Goal: Task Accomplishment & Management: Complete application form

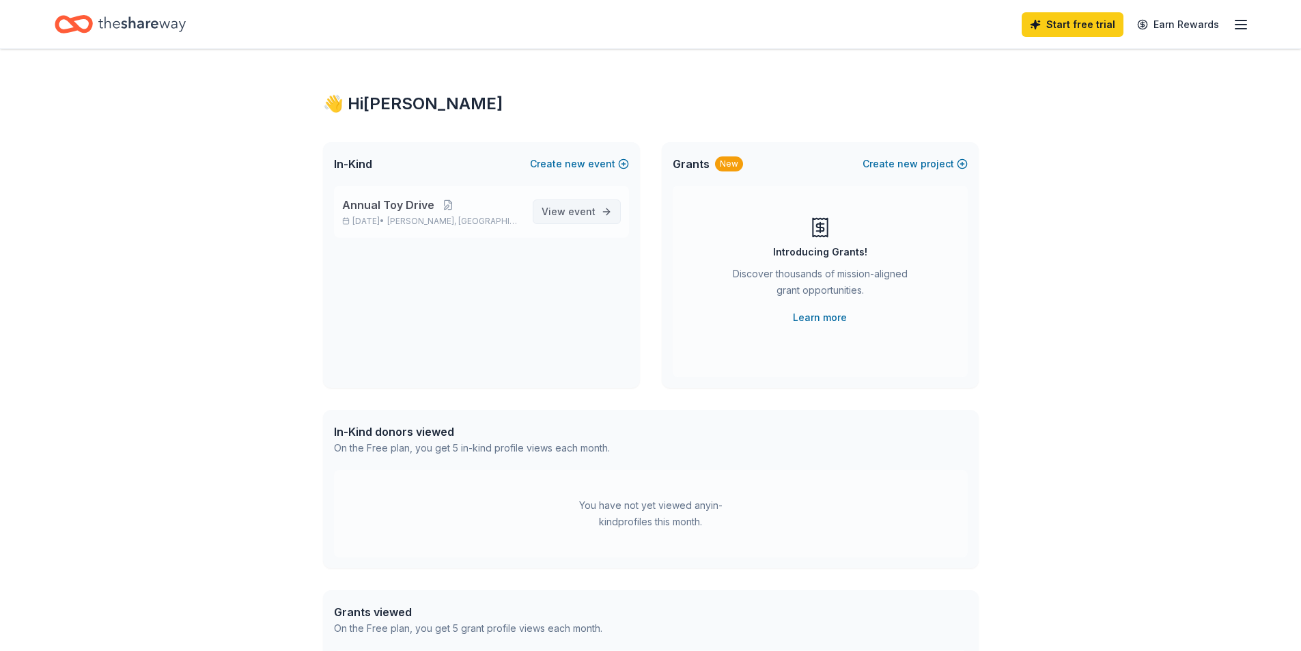
click at [578, 209] on span "event" at bounding box center [581, 211] width 27 height 12
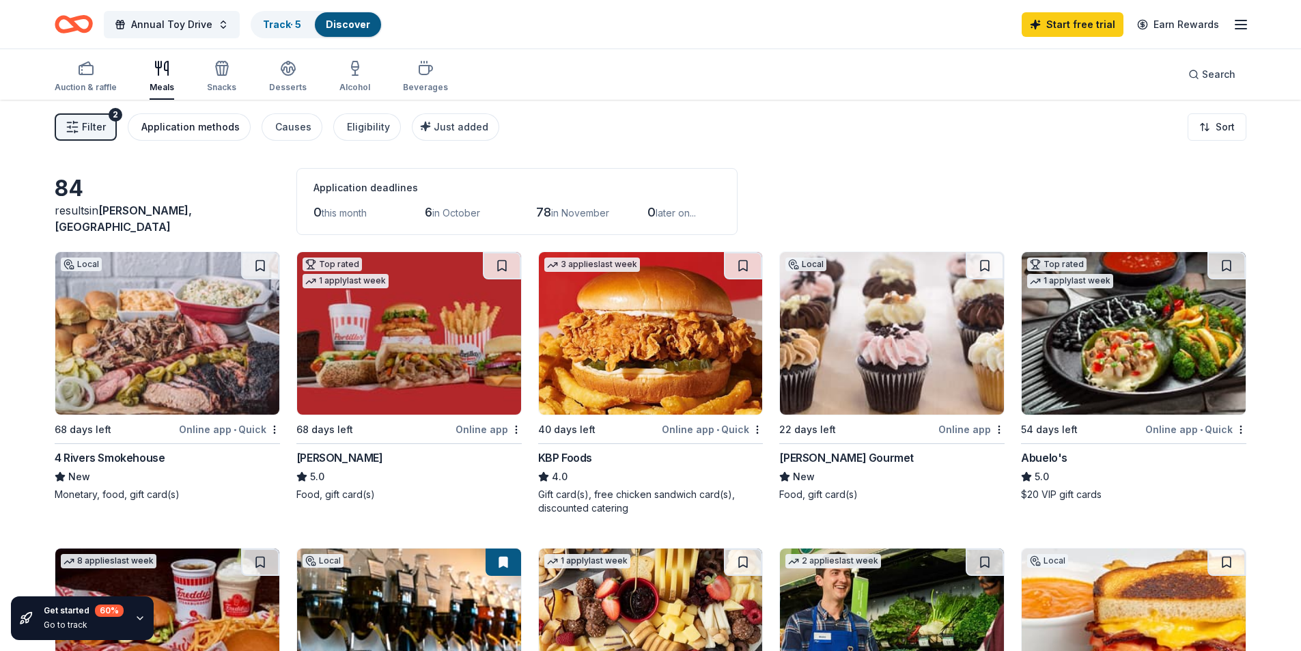
click at [201, 128] on div "Application methods" at bounding box center [190, 127] width 98 height 16
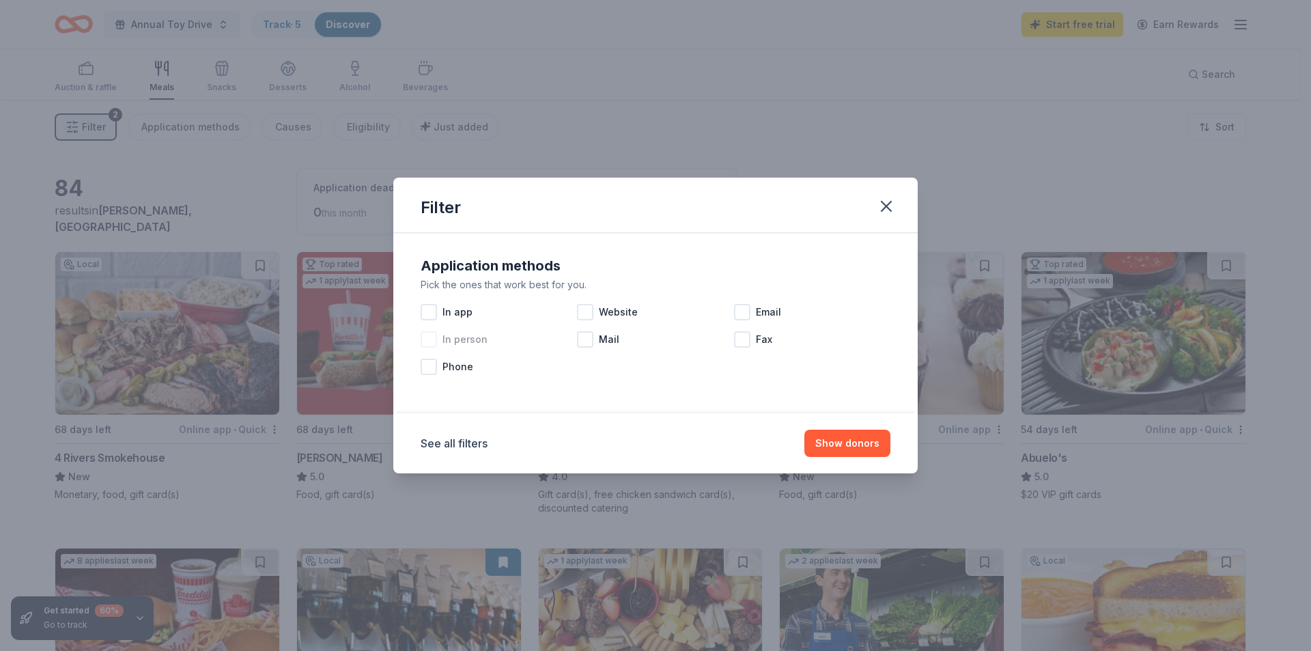
click at [427, 339] on div at bounding box center [429, 339] width 16 height 16
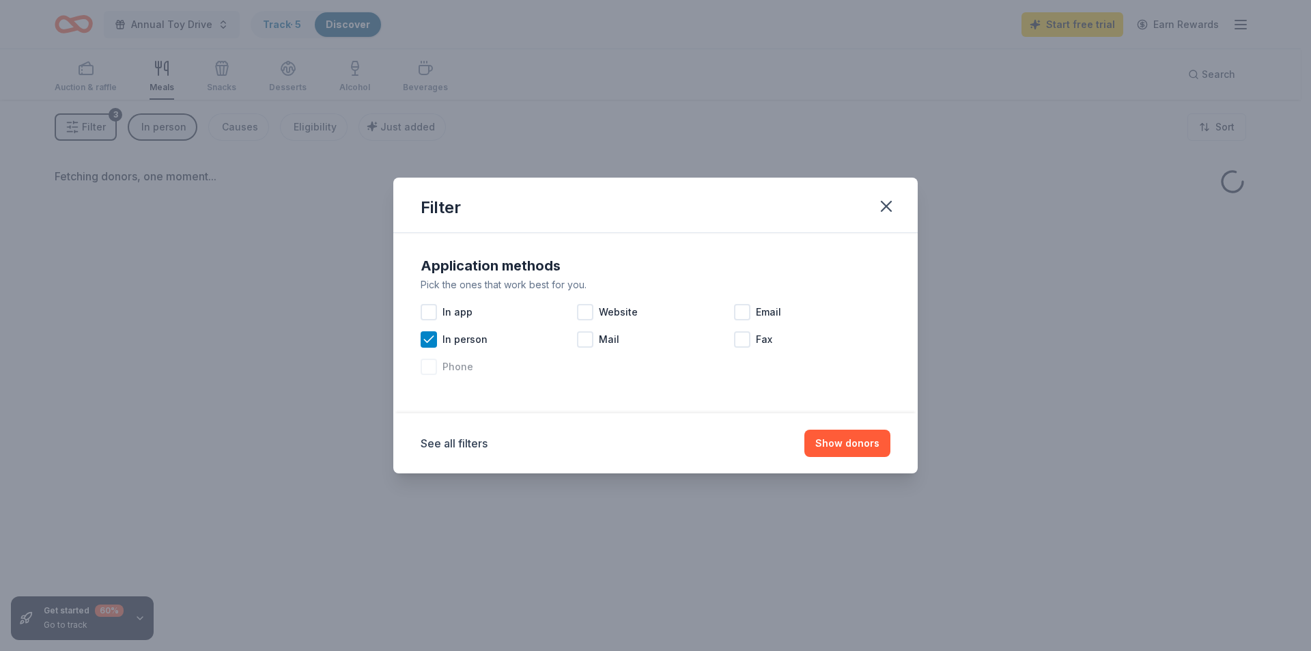
click at [428, 367] on div at bounding box center [429, 366] width 16 height 16
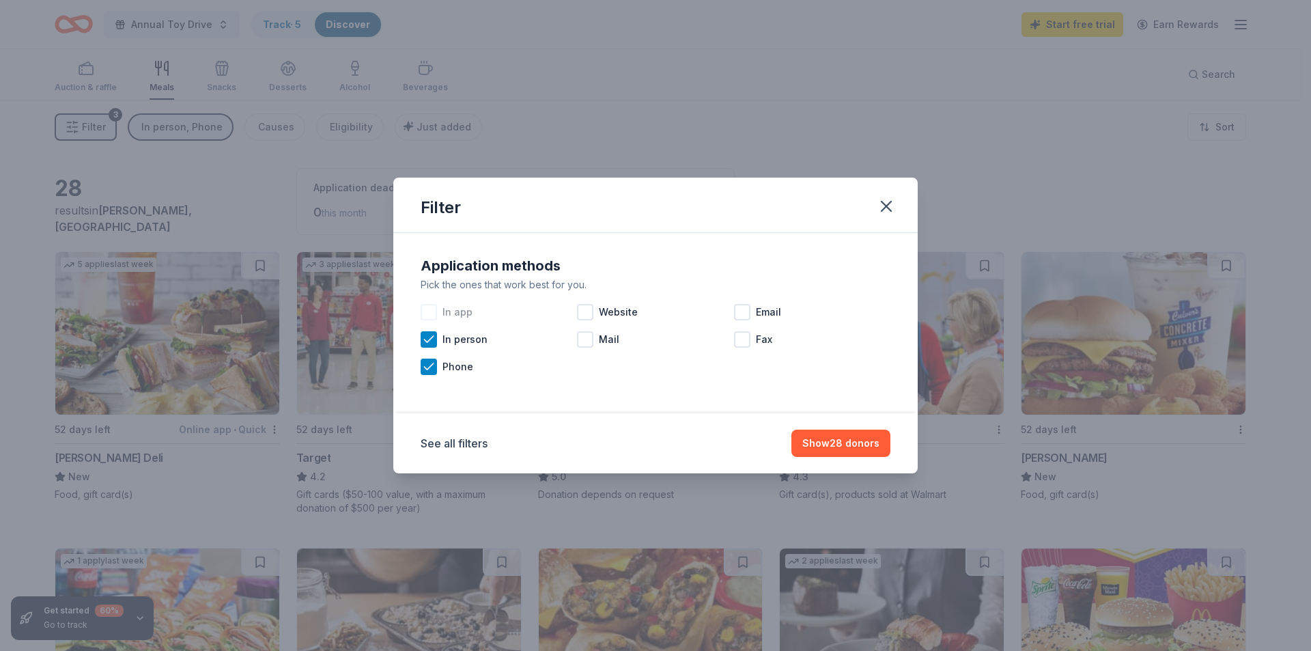
click at [434, 313] on div at bounding box center [429, 312] width 16 height 16
click at [588, 307] on div at bounding box center [585, 312] width 16 height 16
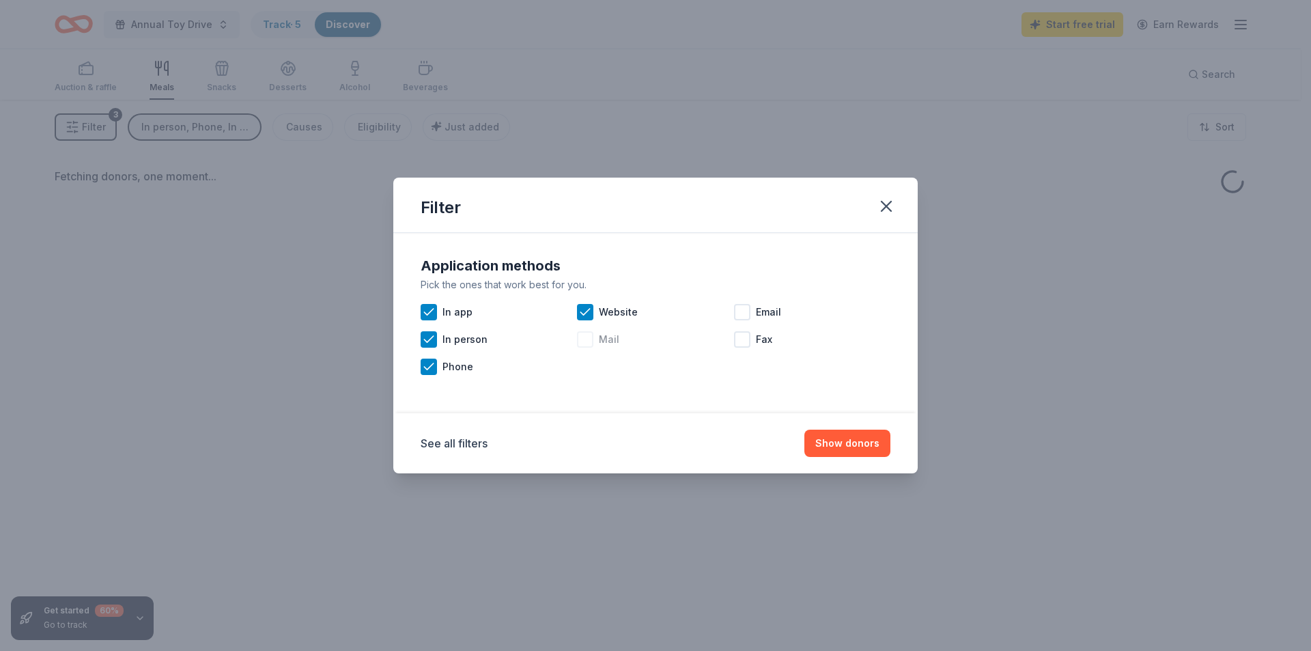
click at [590, 341] on div at bounding box center [585, 339] width 16 height 16
click at [744, 313] on div at bounding box center [742, 312] width 16 height 16
click at [739, 346] on div at bounding box center [742, 339] width 16 height 16
click at [844, 445] on button "Show 84 donors" at bounding box center [841, 442] width 100 height 27
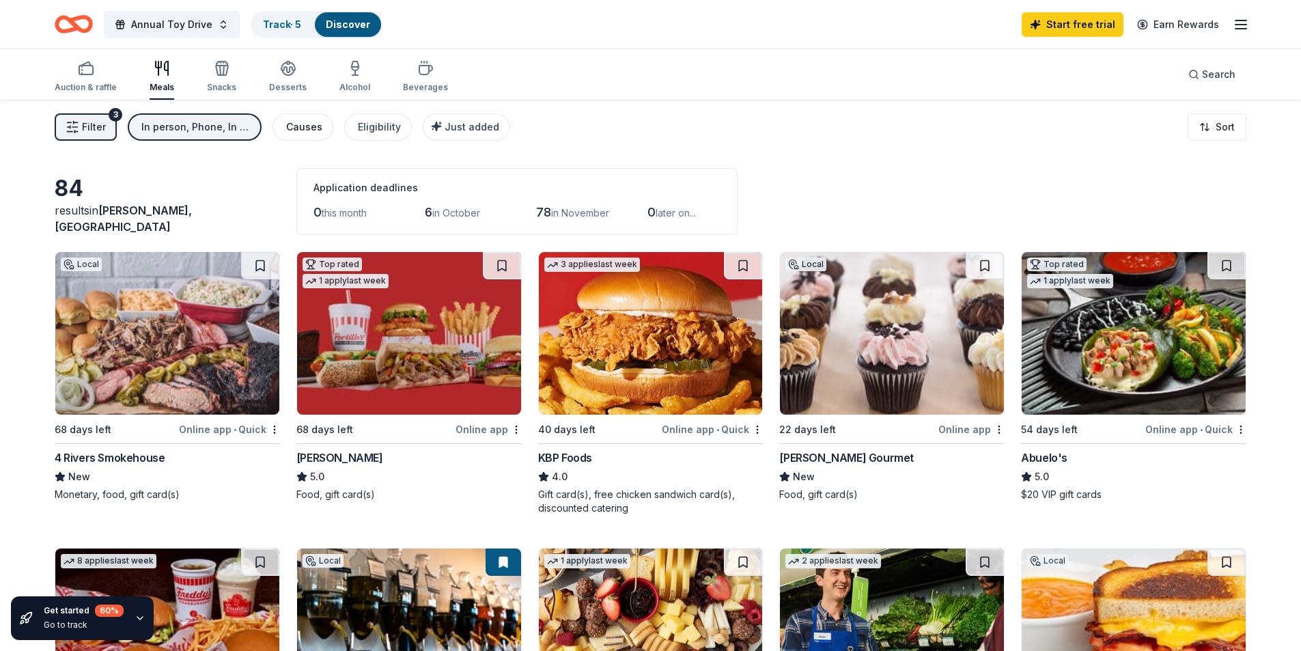
click at [314, 128] on div "Causes" at bounding box center [304, 127] width 36 height 16
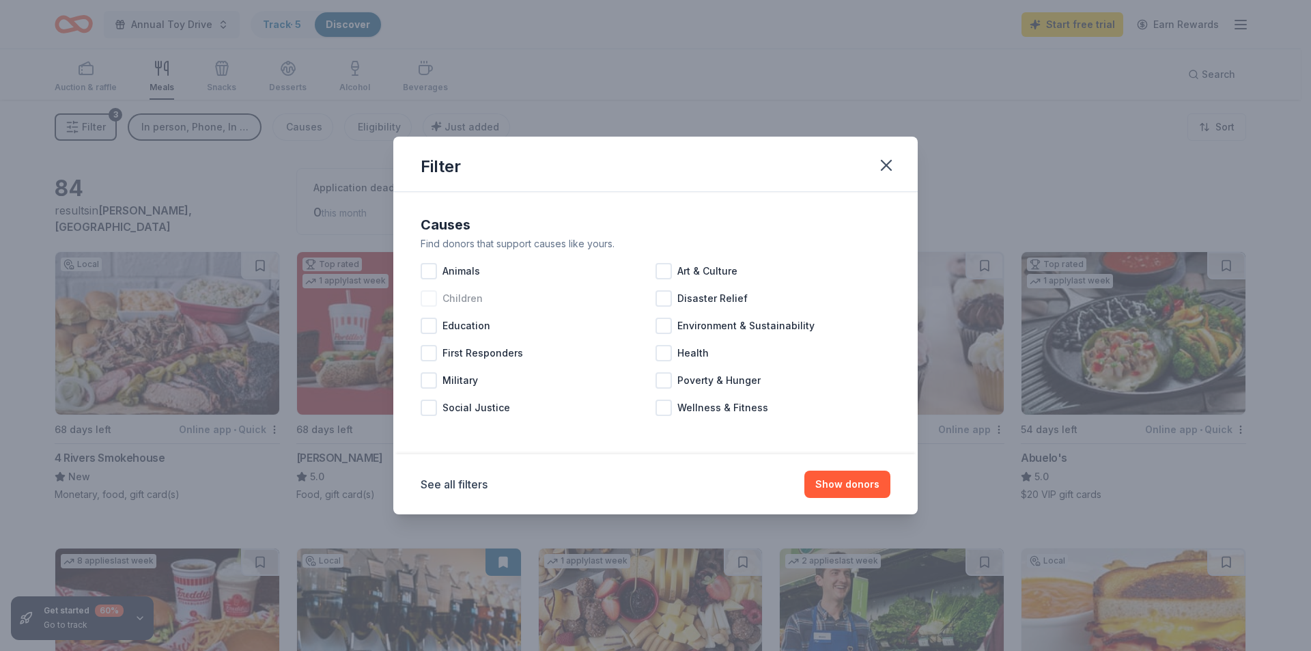
click at [455, 300] on span "Children" at bounding box center [462, 298] width 40 height 16
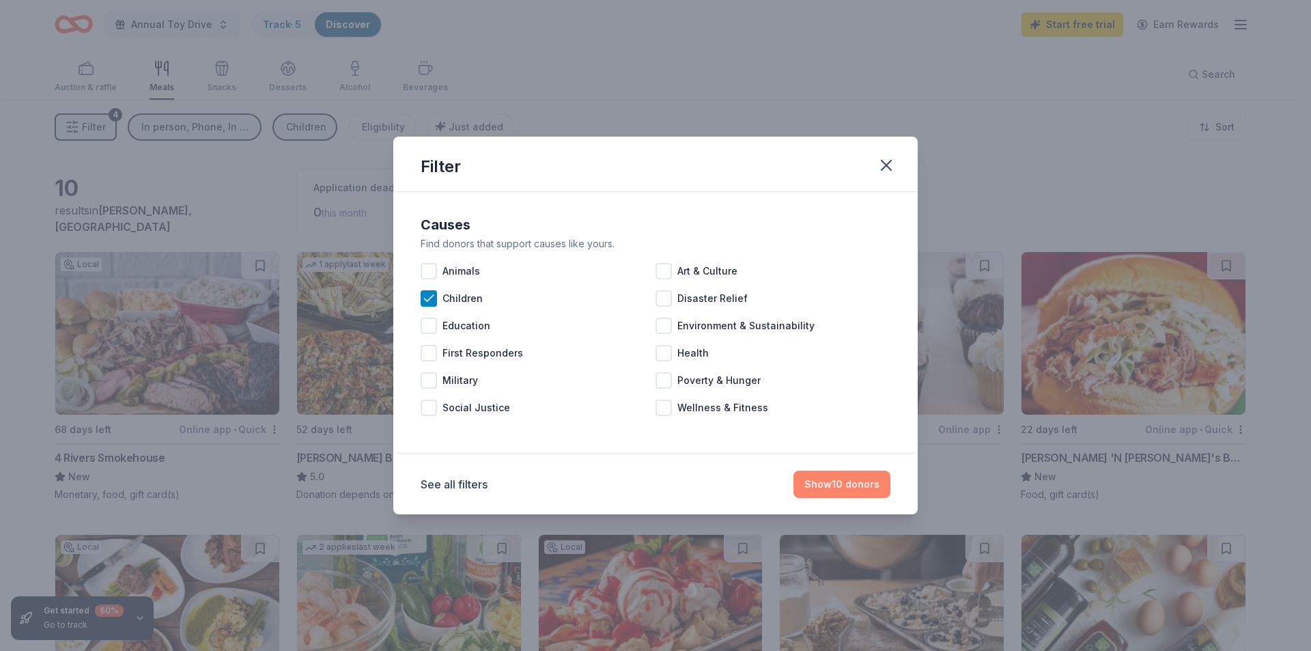
click at [846, 486] on button "Show 10 donors" at bounding box center [841, 483] width 97 height 27
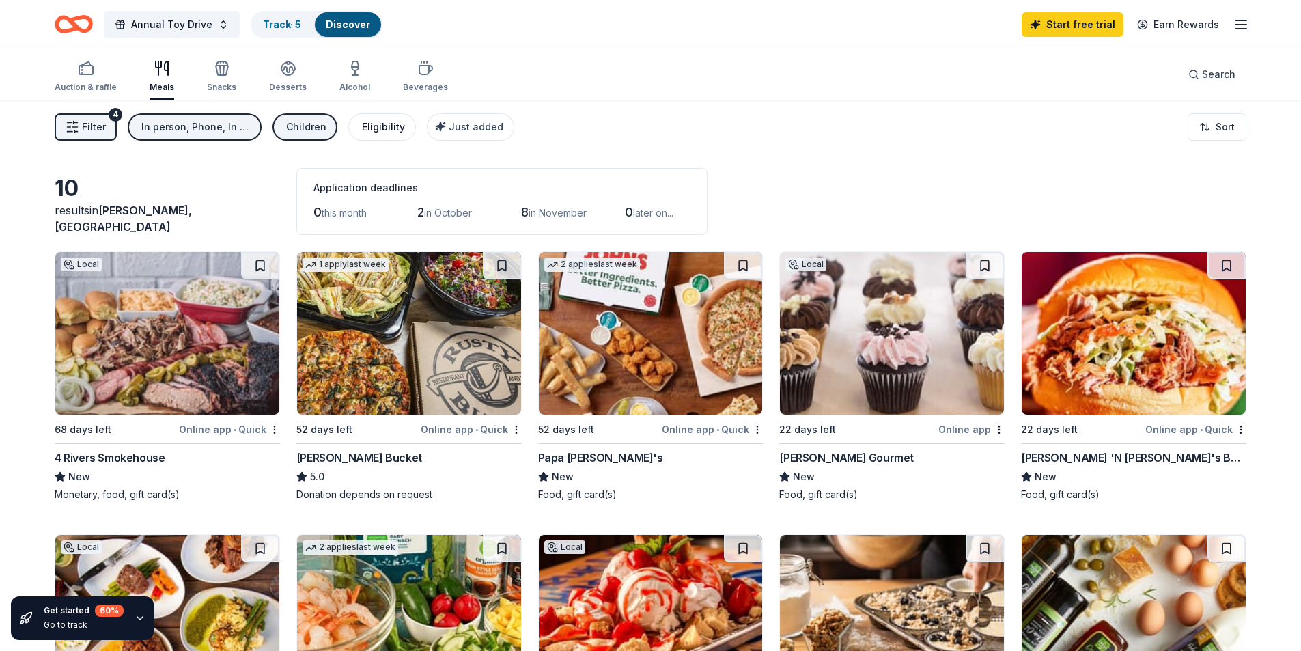
click at [375, 127] on div "Eligibility" at bounding box center [383, 127] width 43 height 16
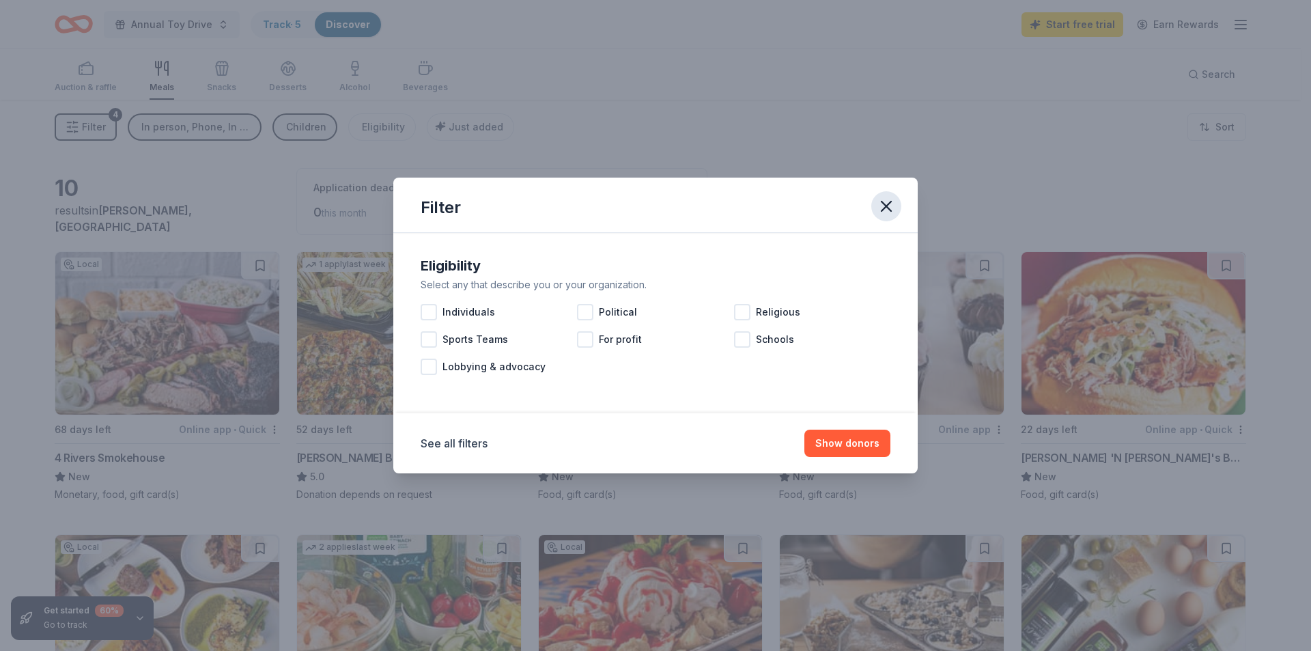
click at [889, 203] on icon "button" at bounding box center [886, 206] width 10 height 10
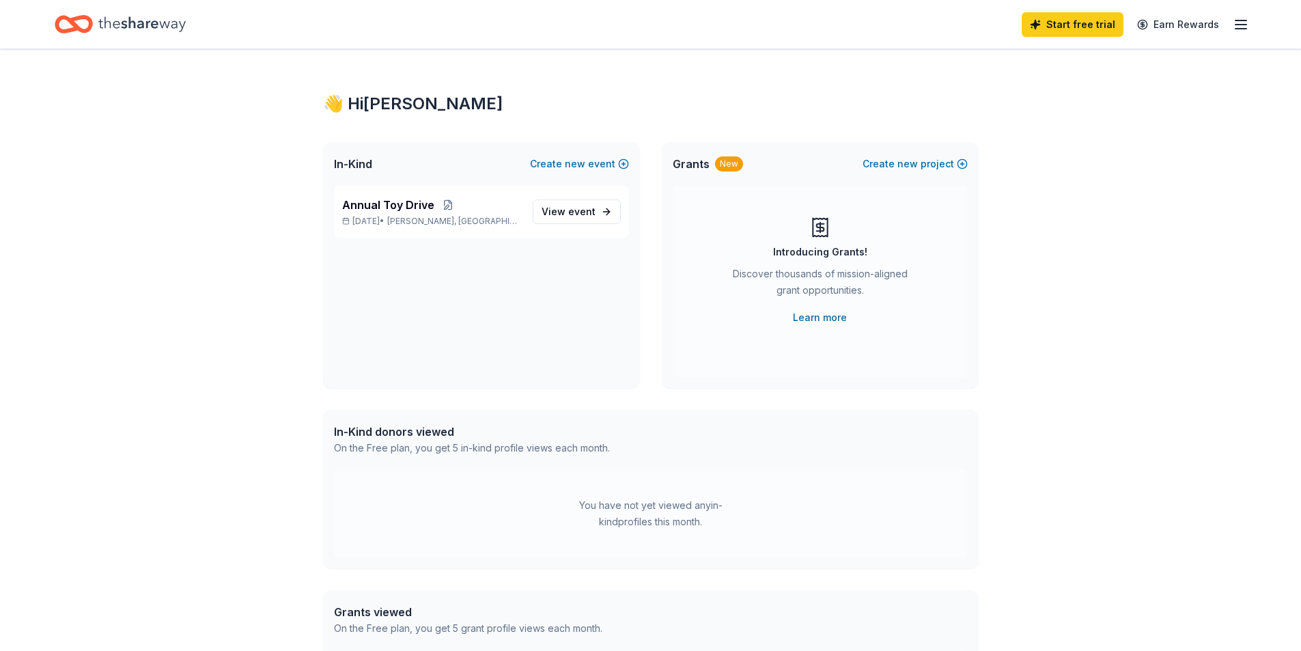
click at [141, 21] on icon "Home" at bounding box center [141, 23] width 87 height 15
click at [726, 160] on div "New" at bounding box center [729, 163] width 28 height 15
click at [926, 164] on button "Create new project" at bounding box center [914, 164] width 105 height 16
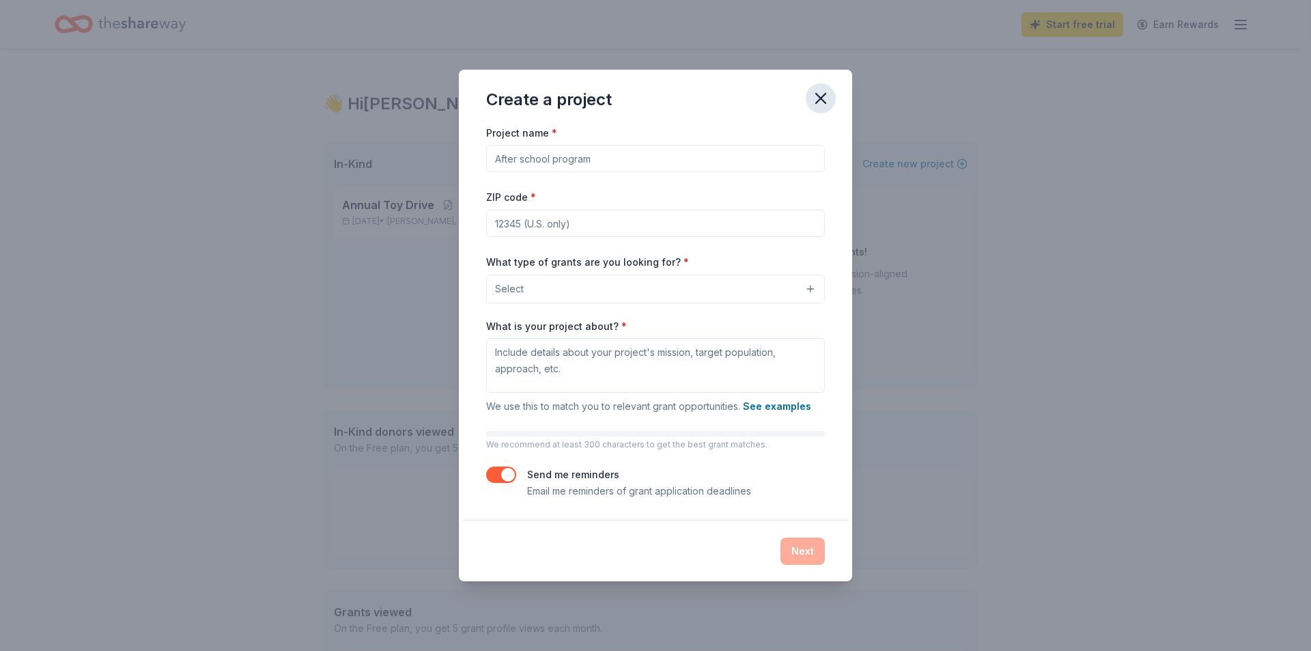
click at [823, 101] on icon "button" at bounding box center [821, 99] width 10 height 10
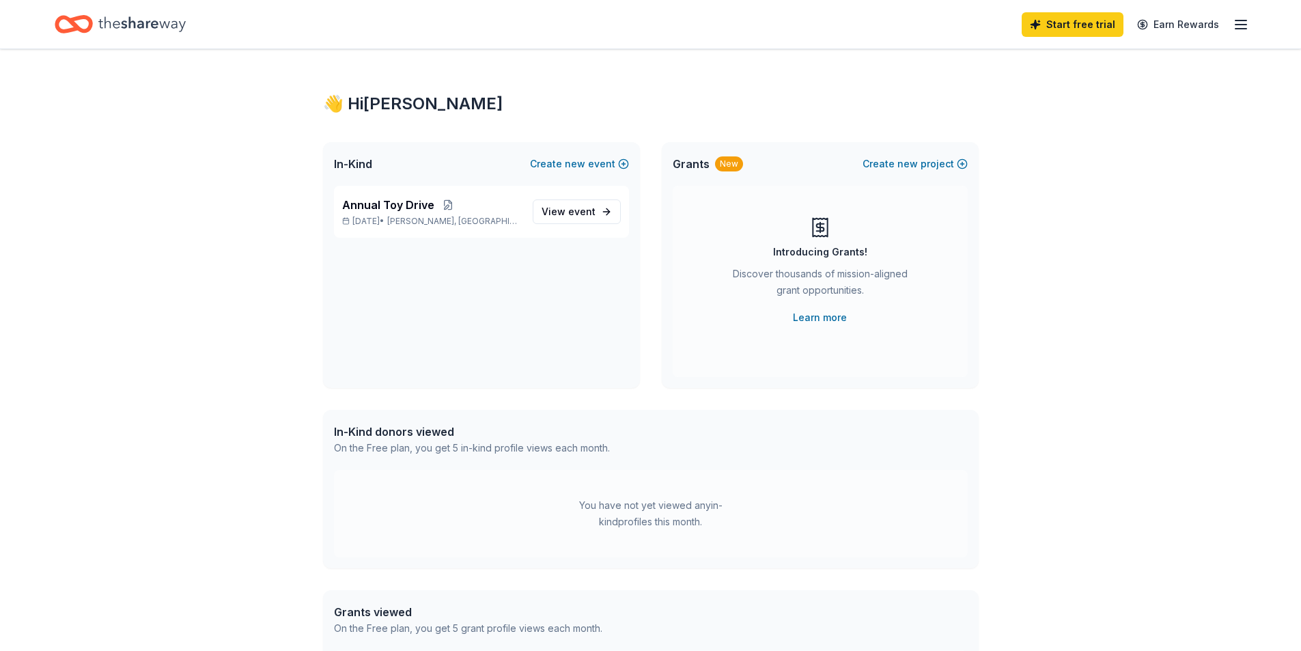
click at [150, 27] on icon "Home" at bounding box center [141, 24] width 87 height 28
click at [159, 23] on icon "Home" at bounding box center [141, 24] width 87 height 28
click at [580, 212] on span "event" at bounding box center [581, 211] width 27 height 12
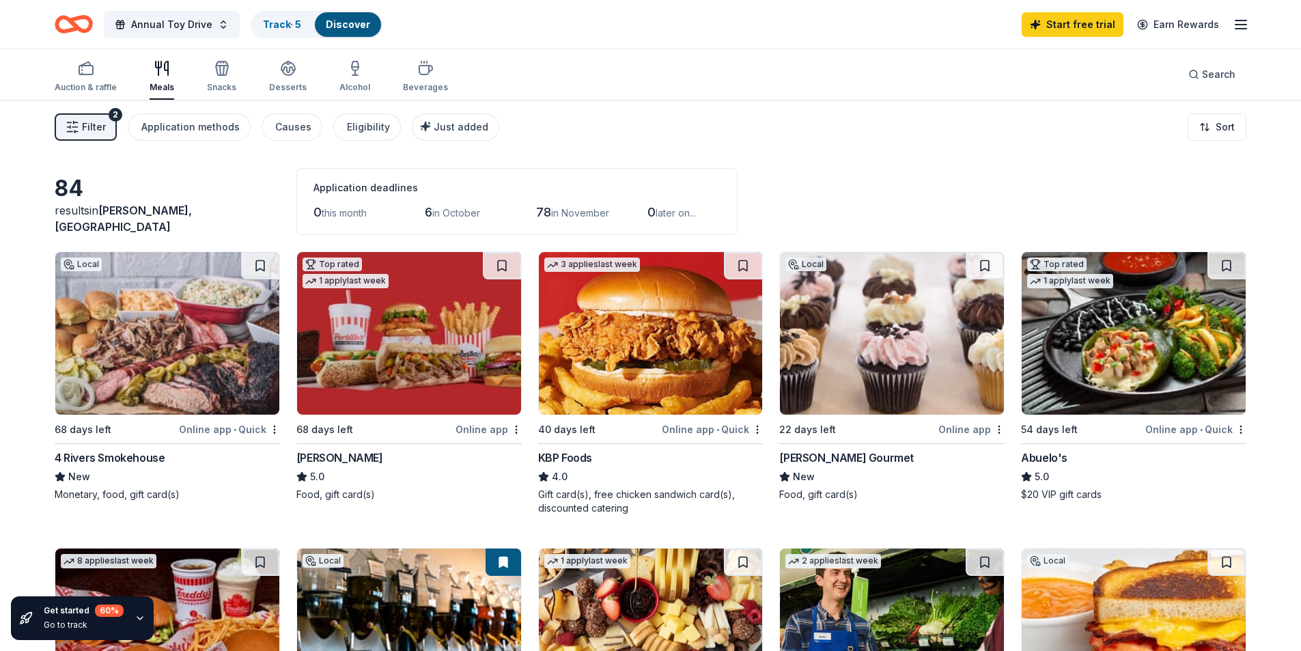
click at [143, 623] on icon "button" at bounding box center [139, 617] width 11 height 11
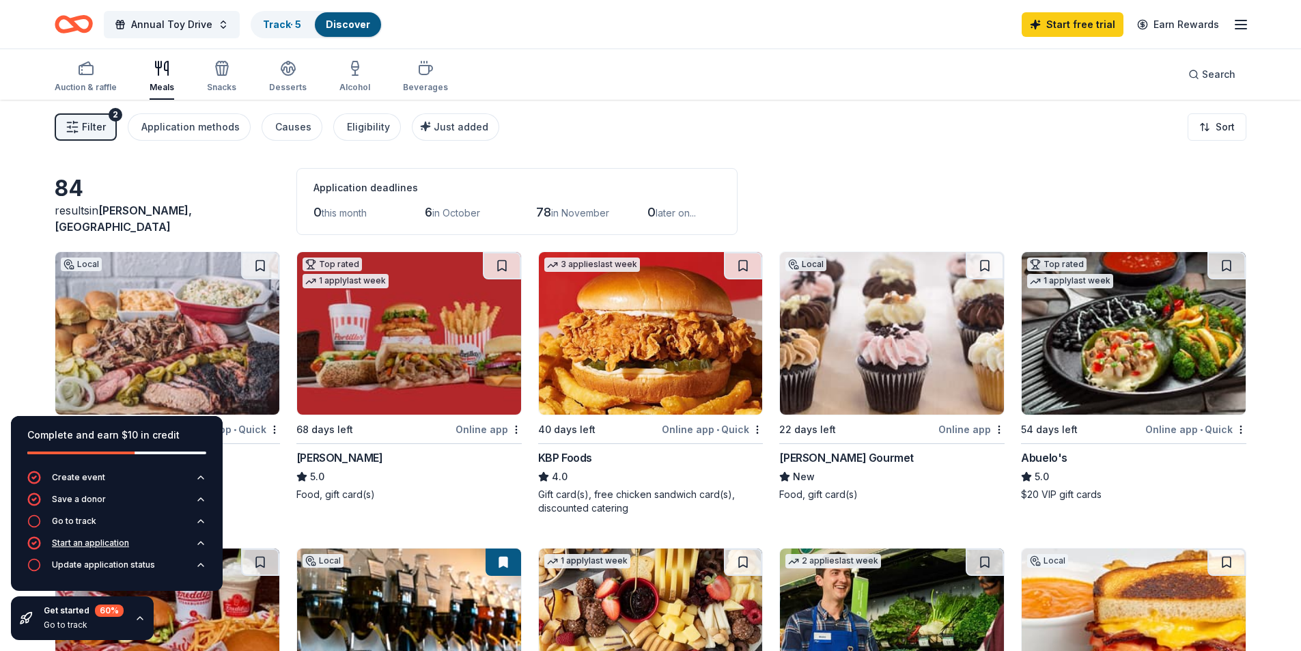
click at [94, 543] on div "Start an application" at bounding box center [90, 542] width 77 height 11
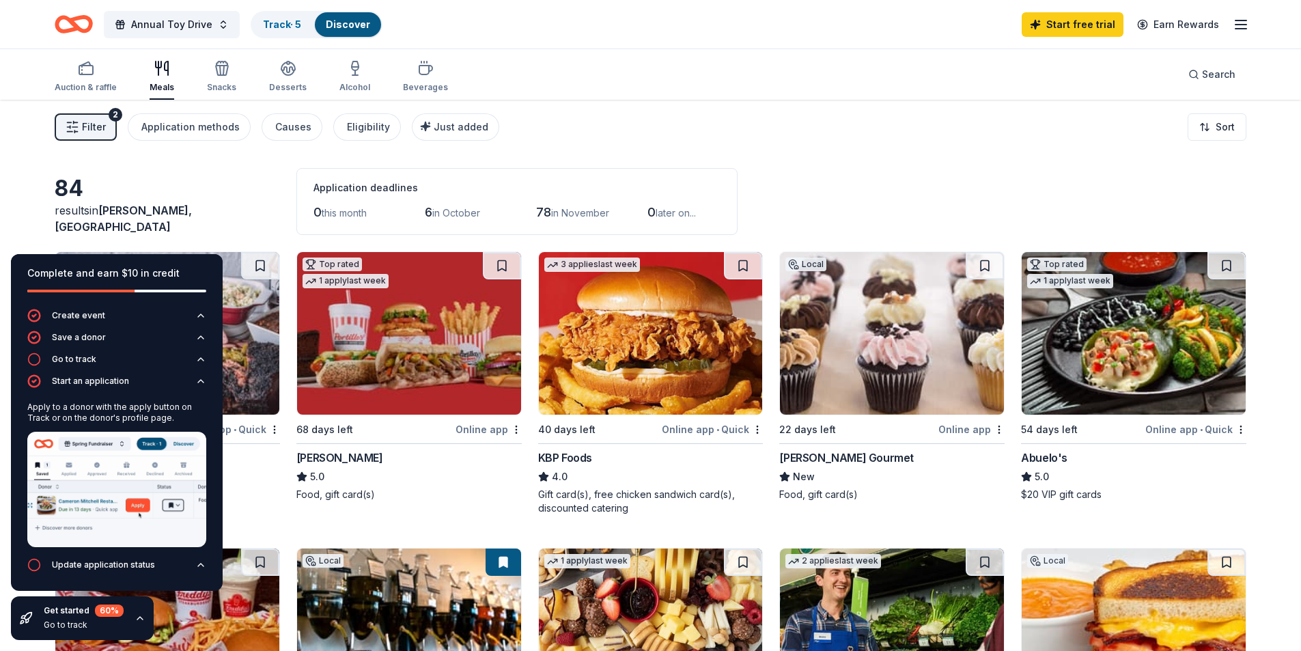
click at [451, 489] on div "Food, gift card(s)" at bounding box center [408, 494] width 225 height 14
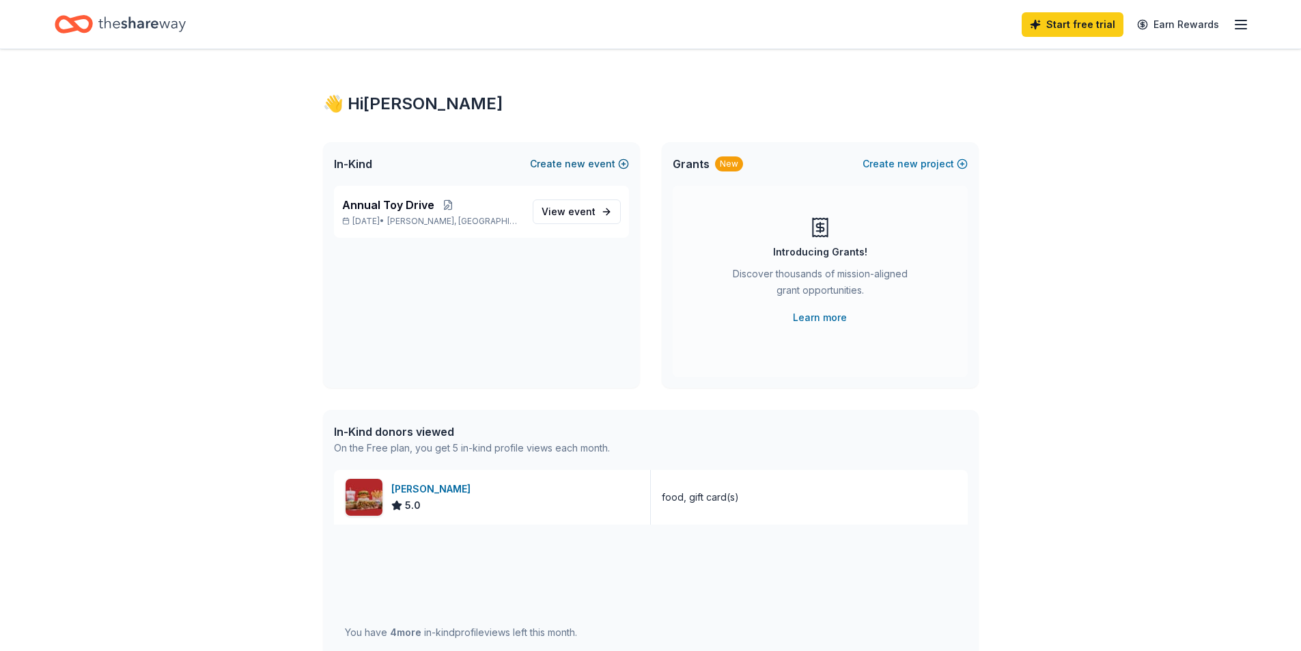
click at [588, 161] on button "Create new event" at bounding box center [579, 164] width 99 height 16
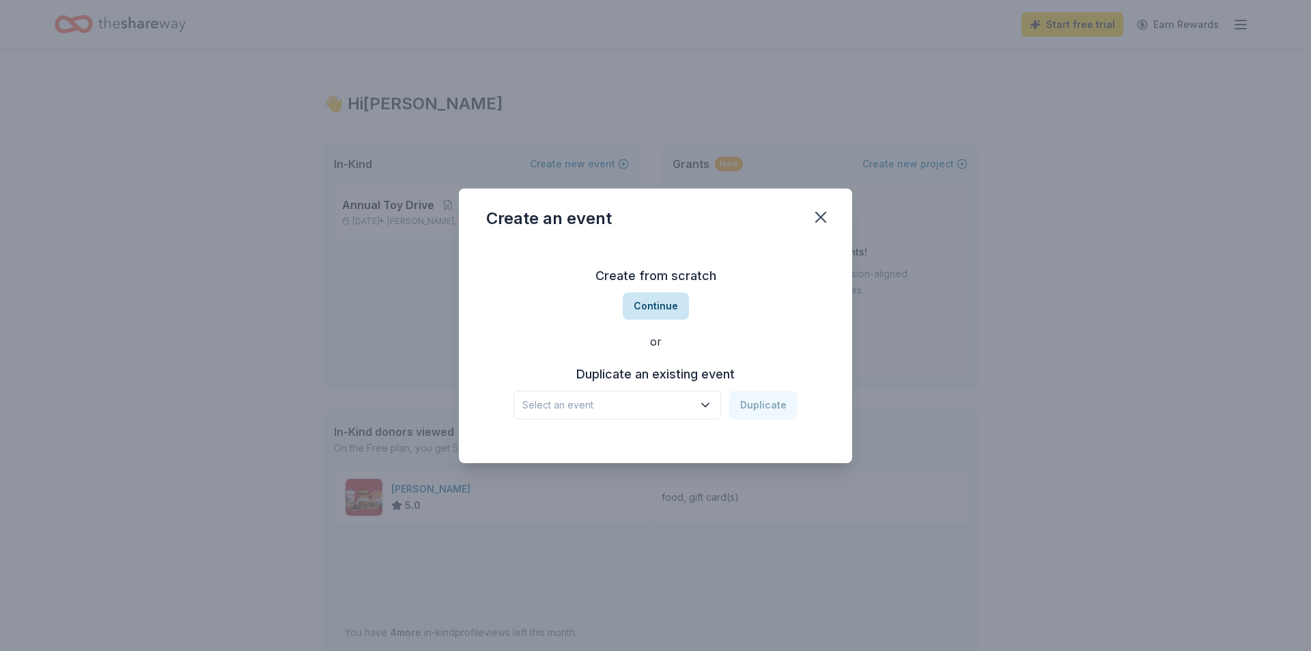
click at [669, 305] on button "Continue" at bounding box center [656, 305] width 66 height 27
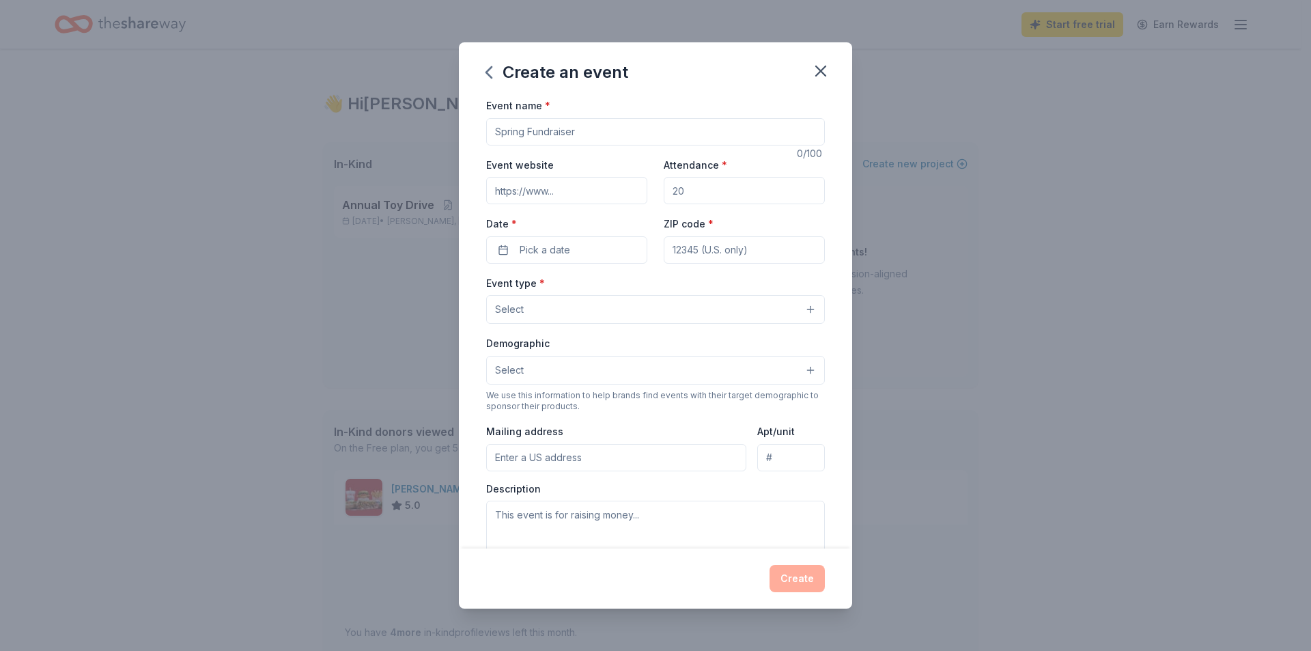
click at [584, 130] on input "Event name *" at bounding box center [655, 131] width 339 height 27
type input "t"
type input "l"
click at [634, 124] on input "Light of Joy toy give" at bounding box center [655, 131] width 339 height 27
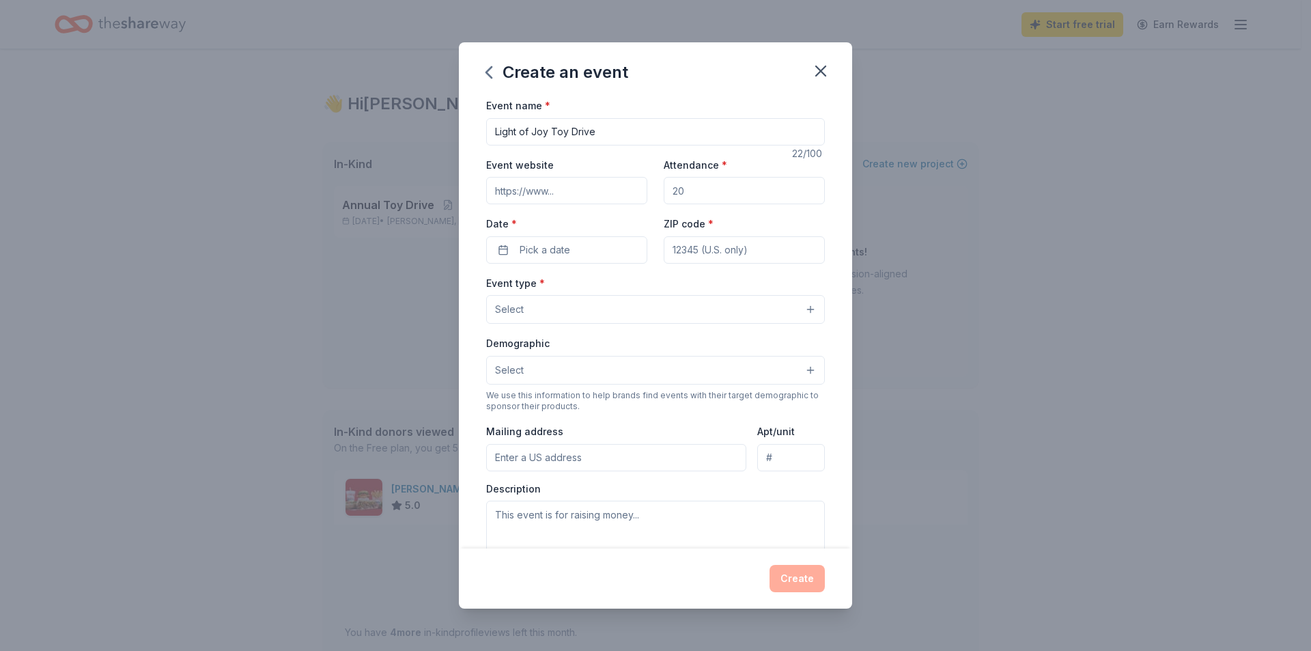
type input "Light of Joy Toy Drive"
click at [573, 195] on input "Event website" at bounding box center [566, 190] width 161 height 27
click at [726, 190] on input "Attendance *" at bounding box center [744, 190] width 161 height 27
drag, startPoint x: 726, startPoint y: 190, endPoint x: 634, endPoint y: 197, distance: 92.4
click at [634, 197] on div "Event website Attendance * Date * Pick a date ZIP code *" at bounding box center [655, 209] width 339 height 107
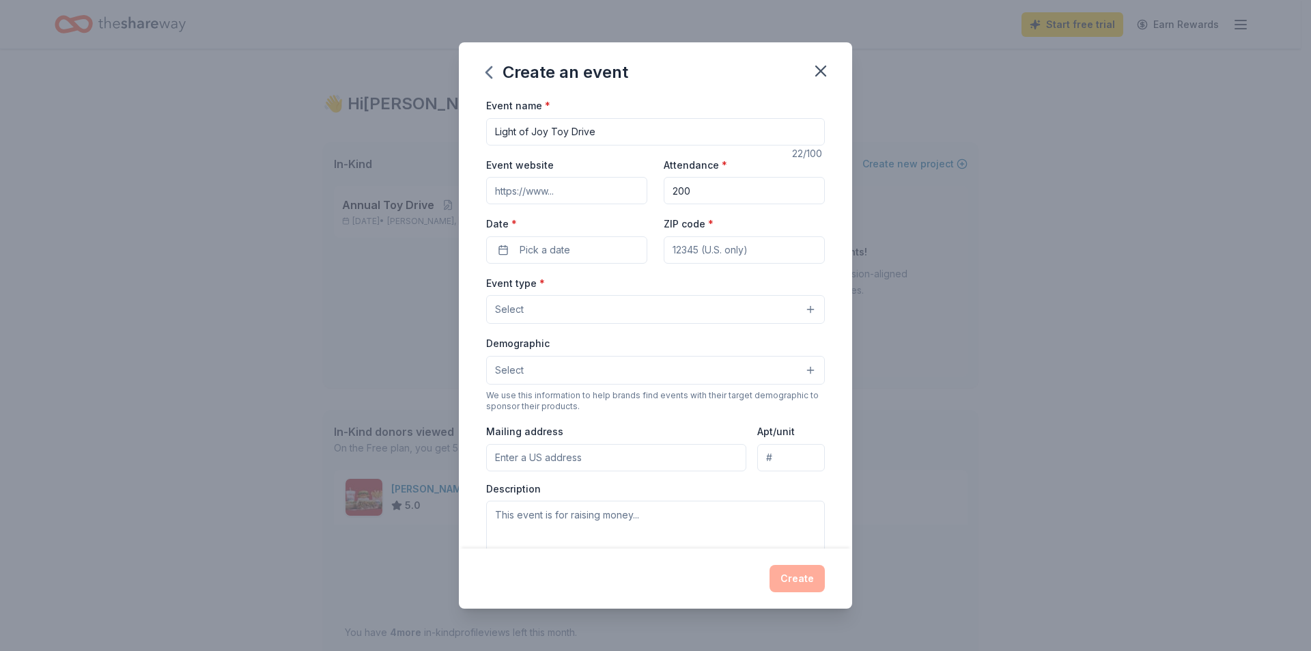
click at [623, 198] on input "Event website" at bounding box center [566, 190] width 161 height 27
drag, startPoint x: 700, startPoint y: 188, endPoint x: 636, endPoint y: 191, distance: 63.5
click at [636, 191] on div "Event website Attendance * 200 Date * Pick a date ZIP code *" at bounding box center [655, 209] width 339 height 107
type input "300"
click at [621, 182] on input "Event website" at bounding box center [566, 190] width 161 height 27
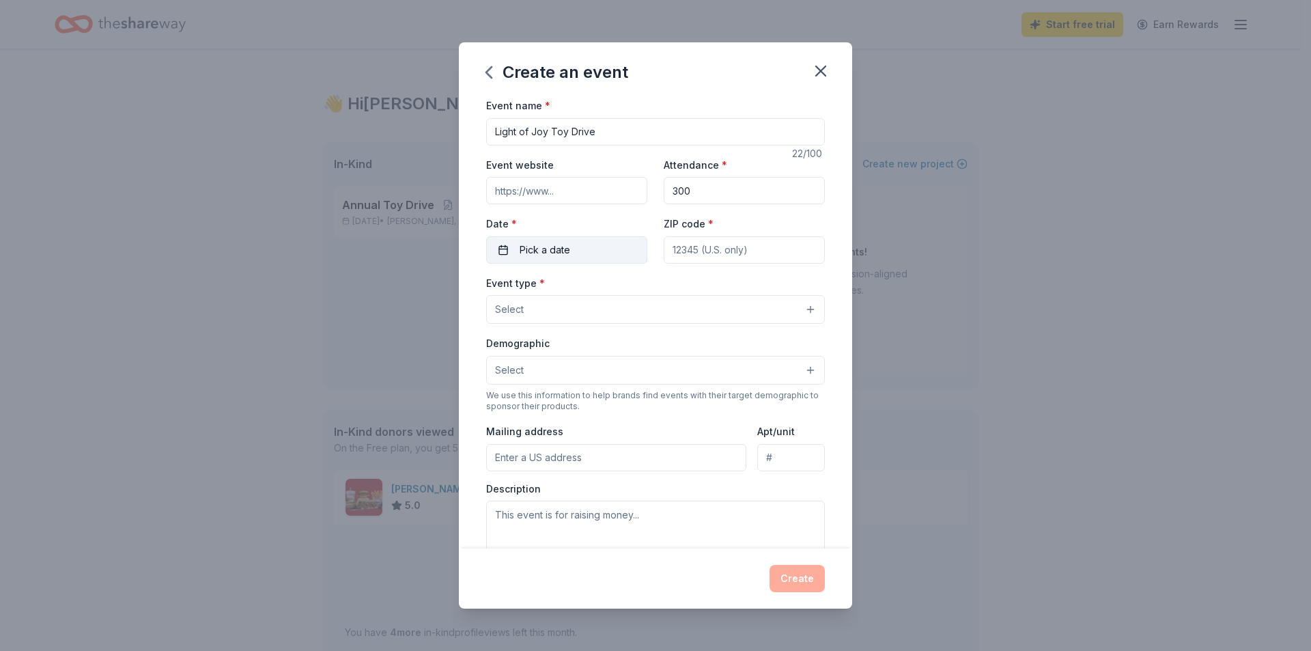
click at [614, 244] on button "Pick a date" at bounding box center [566, 249] width 161 height 27
click at [638, 284] on button "Go to next month" at bounding box center [637, 285] width 19 height 19
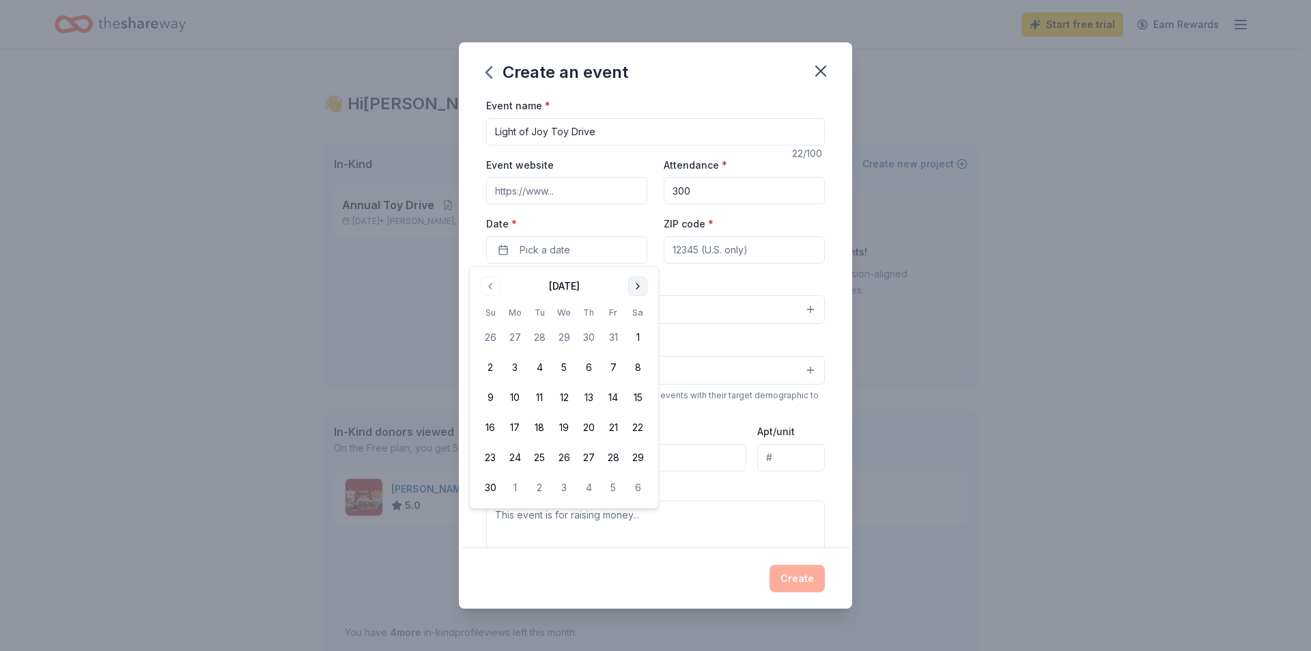
click at [638, 284] on button "Go to next month" at bounding box center [637, 285] width 19 height 19
click at [637, 372] on button "13" at bounding box center [637, 367] width 25 height 25
click at [813, 277] on div "Event type * Select" at bounding box center [655, 299] width 339 height 50
click at [760, 251] on input "ZIP code *" at bounding box center [744, 249] width 161 height 27
click at [591, 318] on button "Select" at bounding box center [655, 309] width 339 height 29
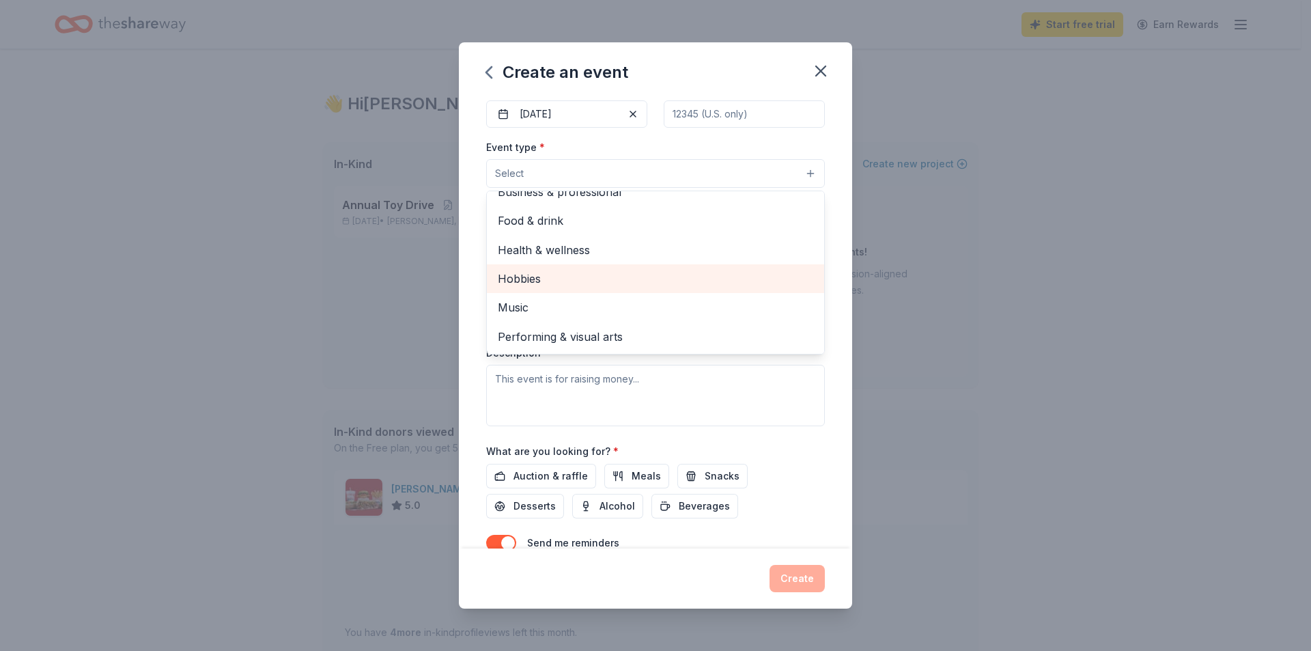
scroll to position [137, 0]
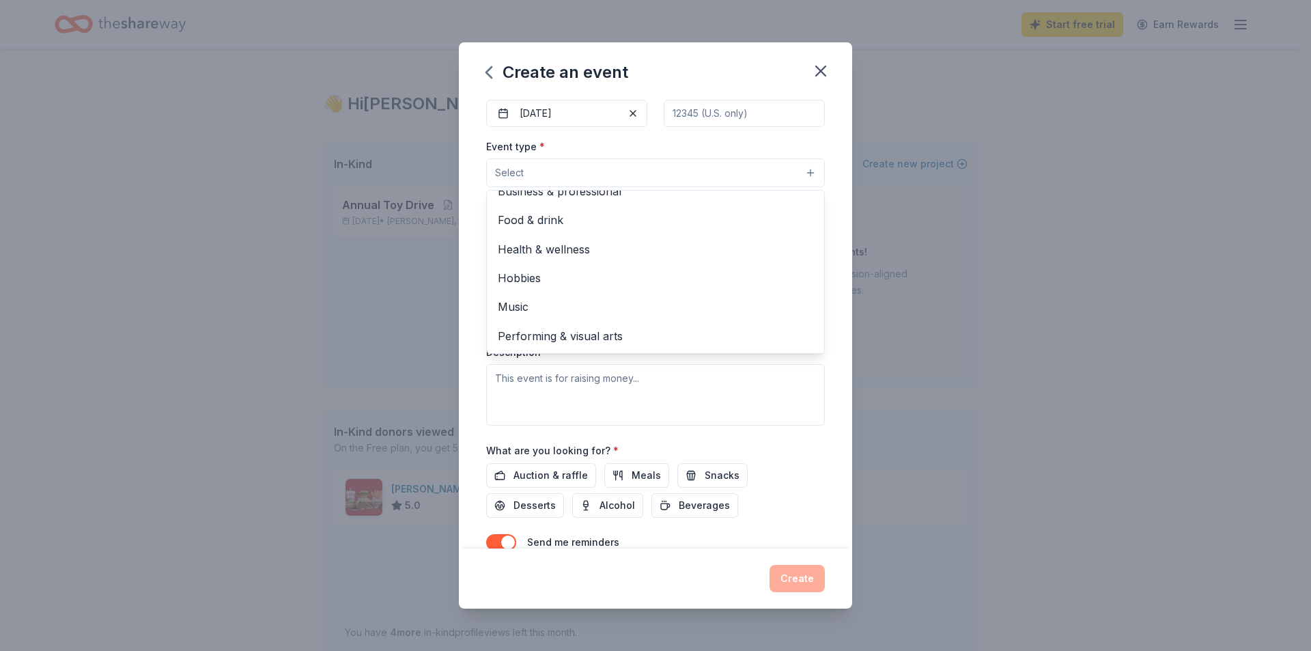
click at [831, 391] on div "Event name * Light of Joy Toy Drive 22 /100 Event website Attendance * 300 Date…" at bounding box center [655, 322] width 393 height 451
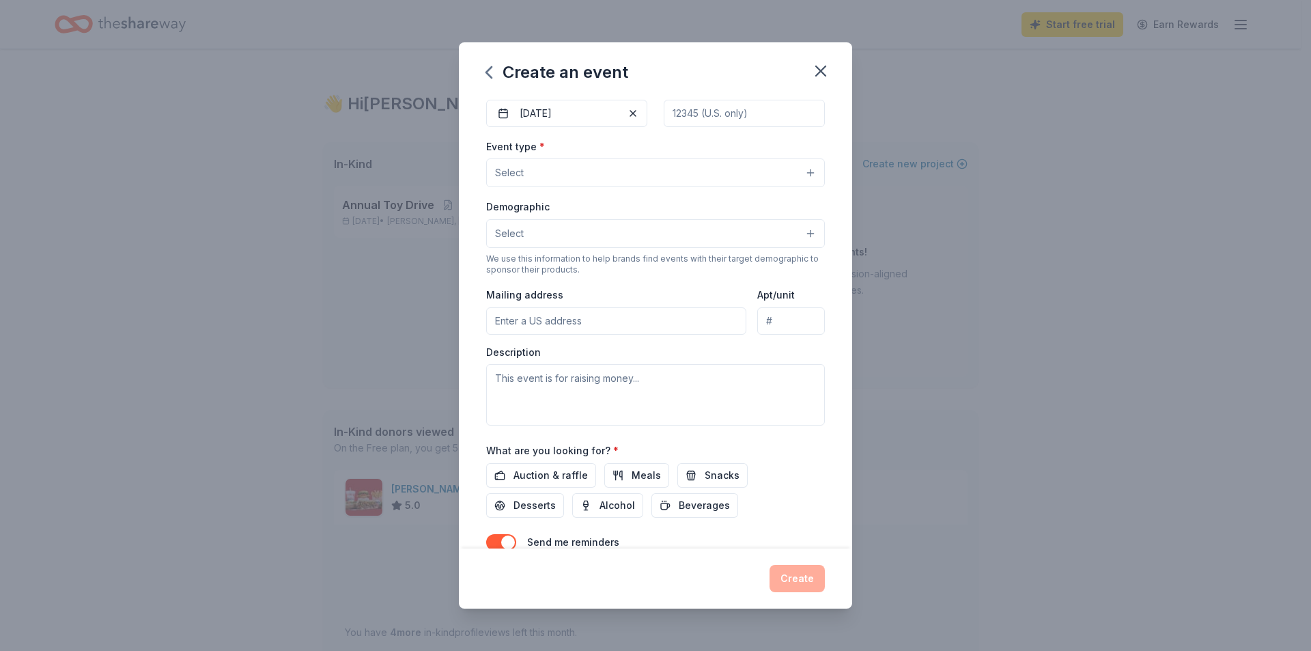
click at [588, 165] on button "Select" at bounding box center [655, 172] width 339 height 29
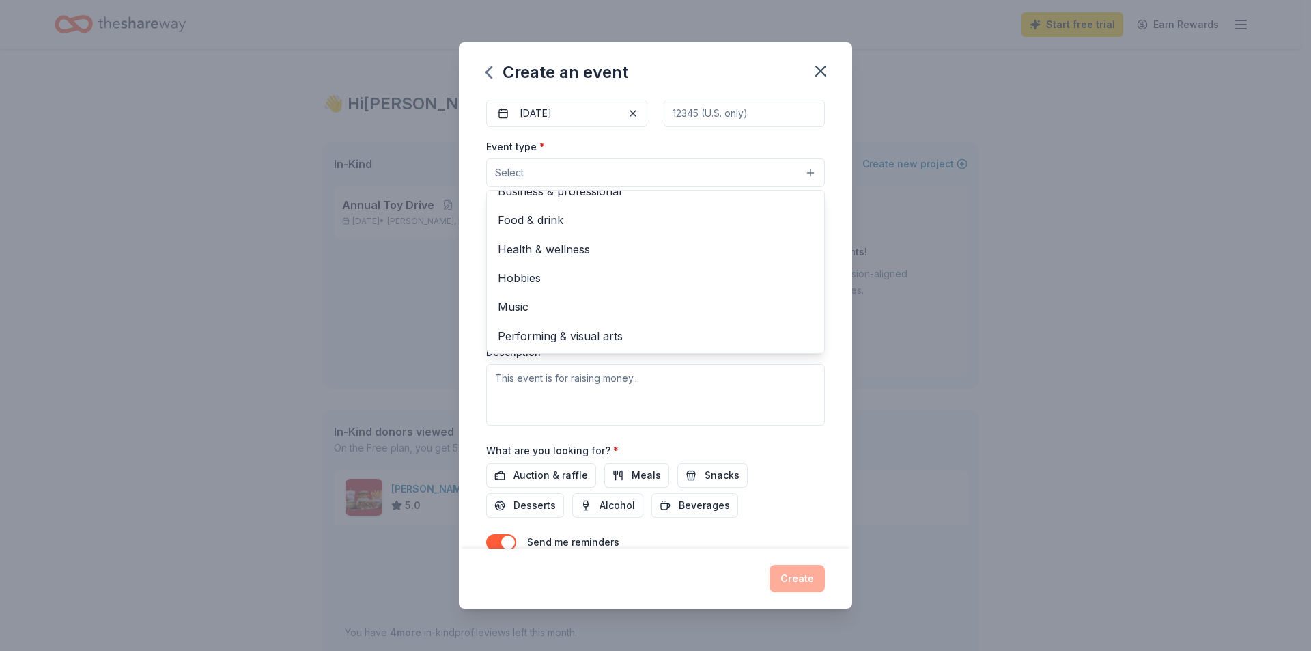
scroll to position [0, 0]
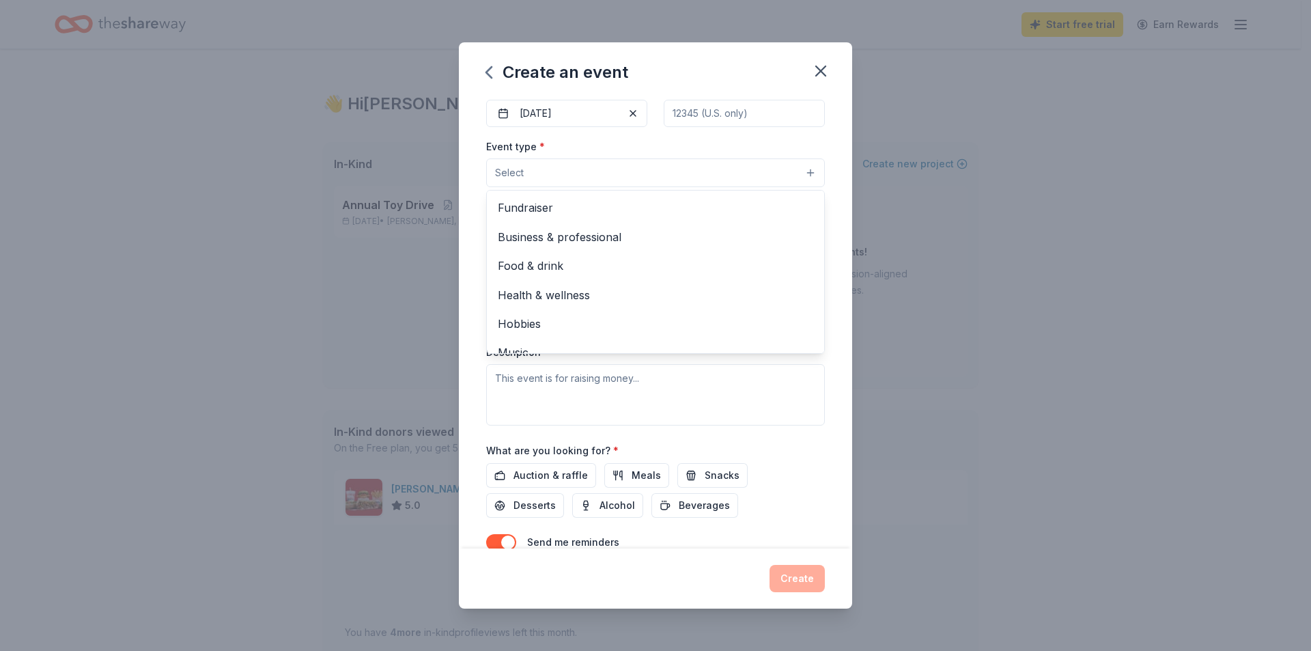
click at [1017, 231] on div "Create an event Event name * Light of Joy Toy Drive 22 /100 Event website Atten…" at bounding box center [655, 325] width 1311 height 651
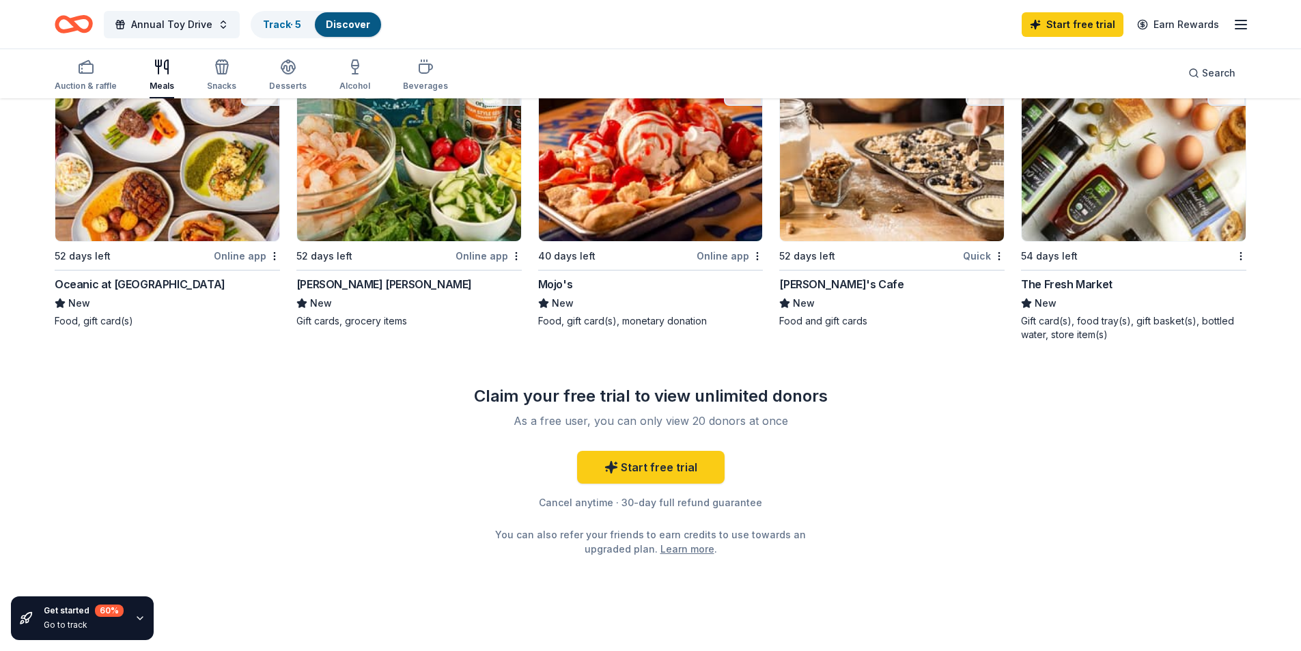
scroll to position [476, 0]
